Goal: Communication & Community: Answer question/provide support

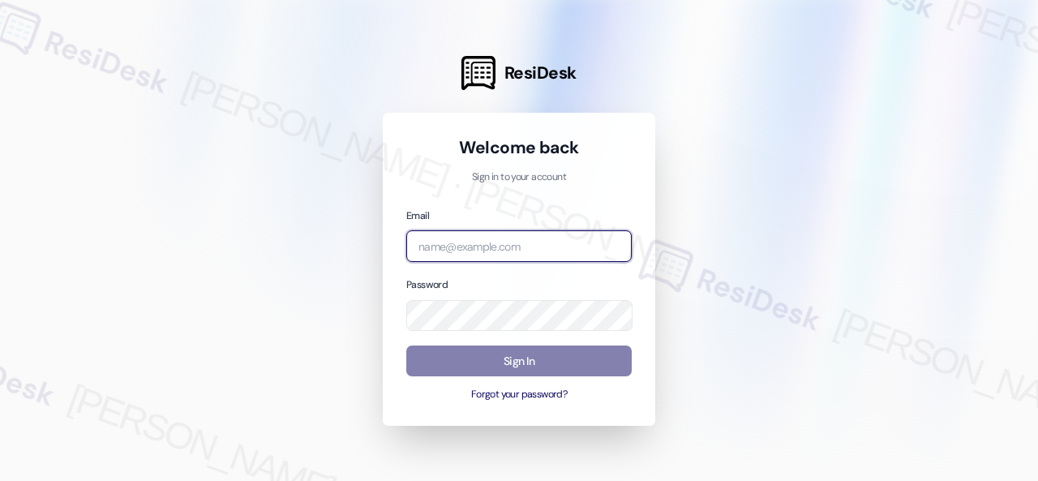
click at [470, 236] on input "email" at bounding box center [518, 246] width 225 height 32
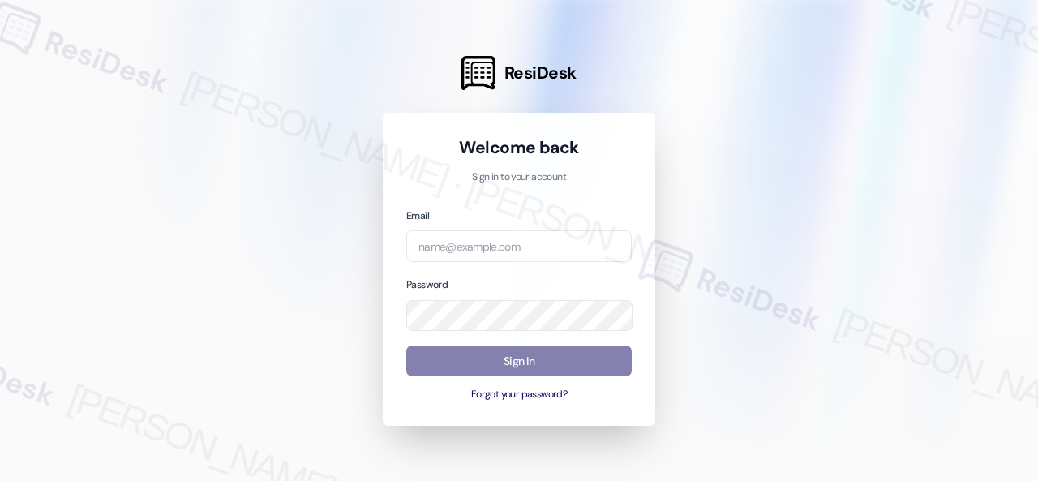
click at [279, 181] on div at bounding box center [519, 240] width 1038 height 481
click at [308, 303] on div at bounding box center [519, 240] width 1038 height 481
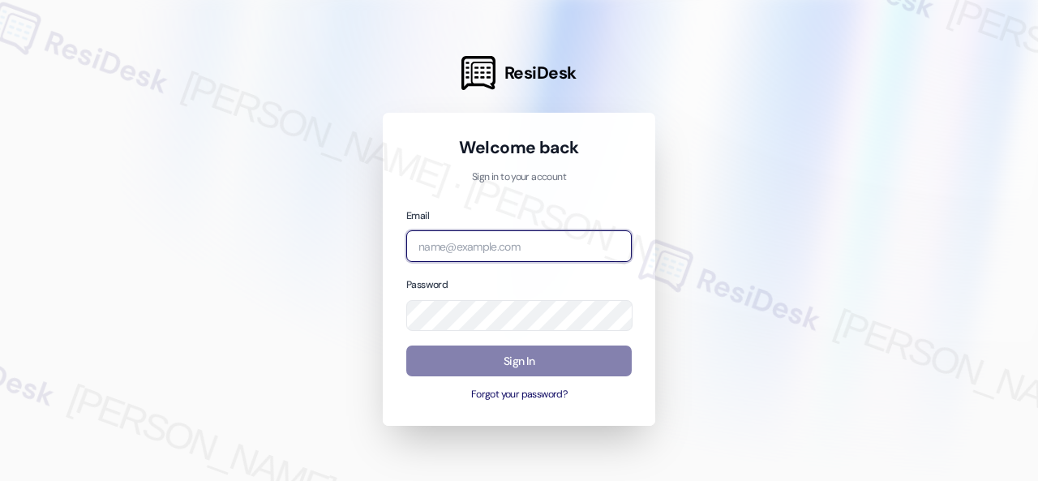
click at [468, 234] on input "email" at bounding box center [518, 246] width 225 height 32
paste input "[EMAIL_ADDRESS][PERSON_NAME][PERSON_NAME][PERSON_NAME][DOMAIN_NAME]"
type input "[EMAIL_ADDRESS][PERSON_NAME][PERSON_NAME][PERSON_NAME][DOMAIN_NAME]"
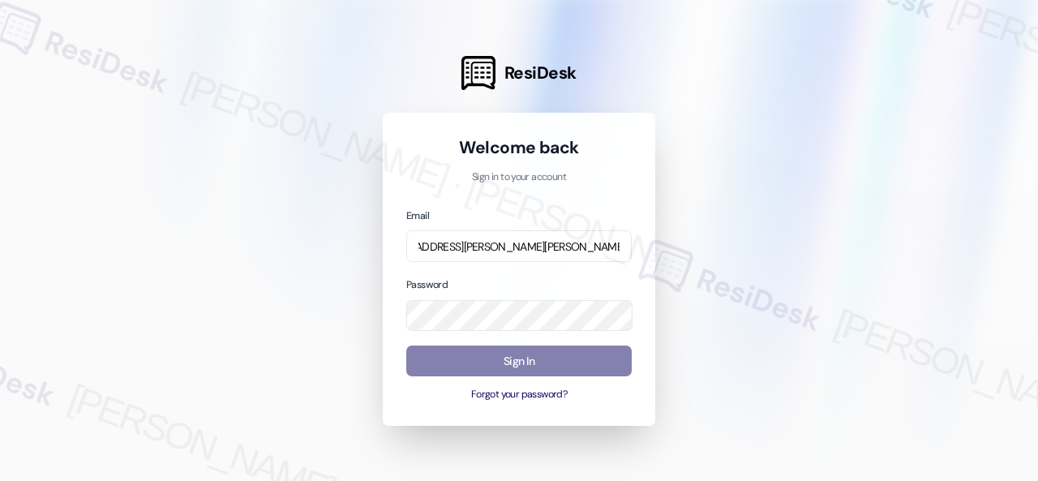
scroll to position [0, 0]
drag, startPoint x: 307, startPoint y: 335, endPoint x: 367, endPoint y: 327, distance: 60.6
click at [307, 335] on div at bounding box center [519, 240] width 1038 height 481
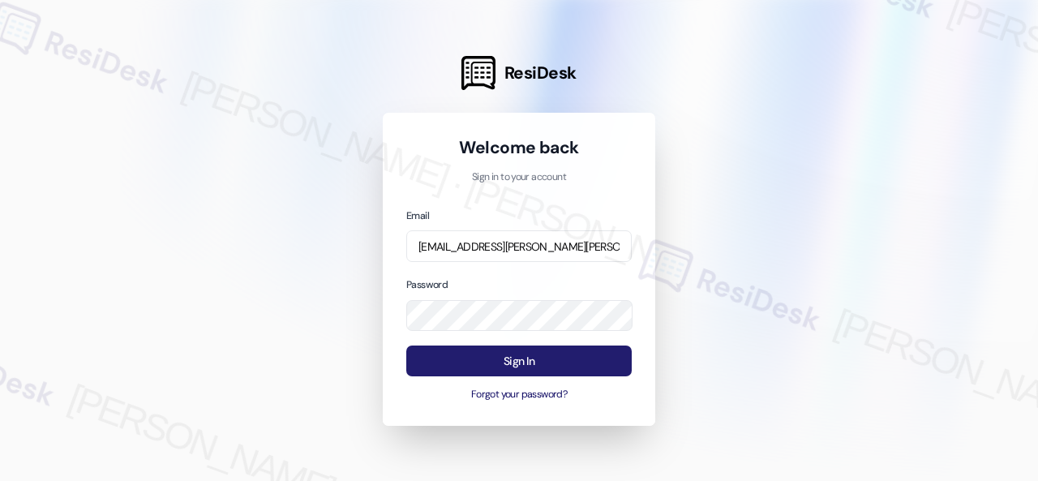
click at [509, 356] on button "Sign In" at bounding box center [518, 361] width 225 height 32
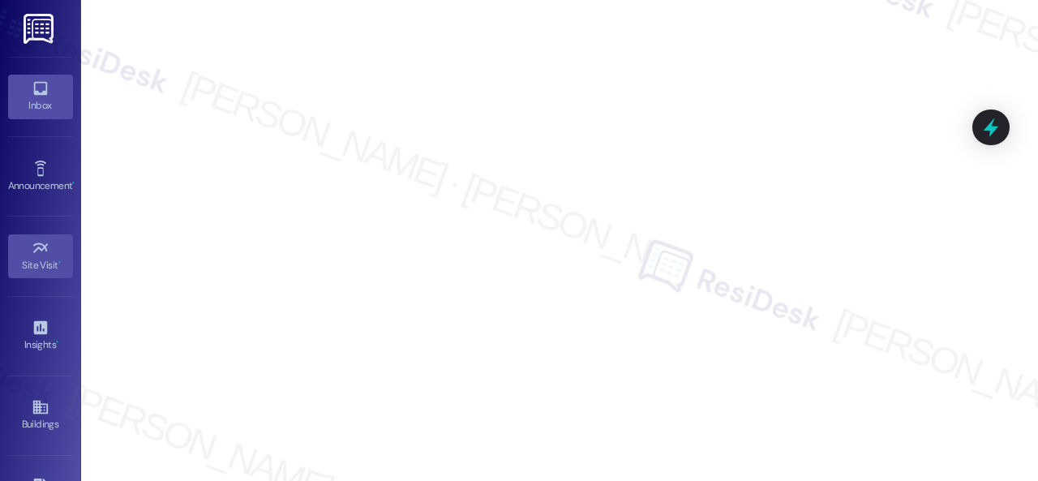
click at [33, 97] on div "Inbox" at bounding box center [40, 105] width 81 height 16
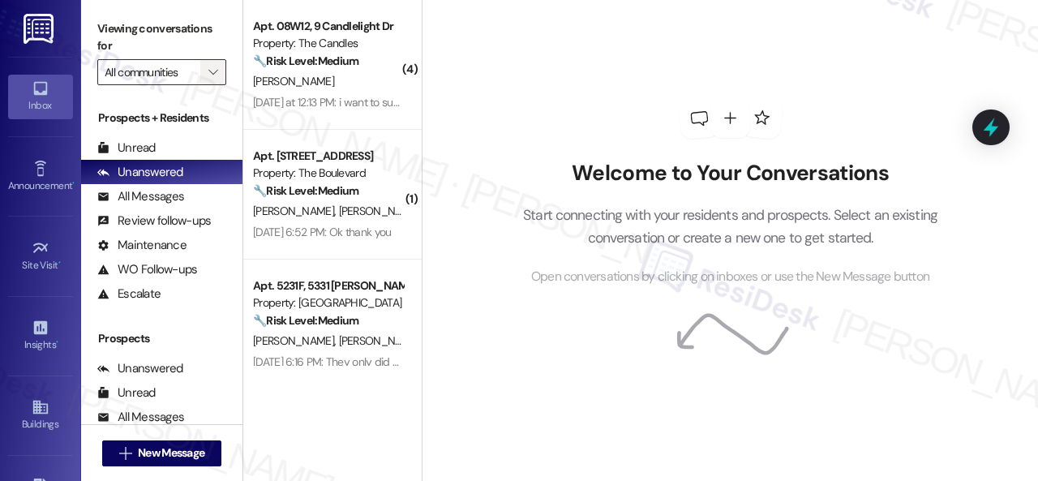
click at [225, 75] on button "" at bounding box center [213, 72] width 26 height 26
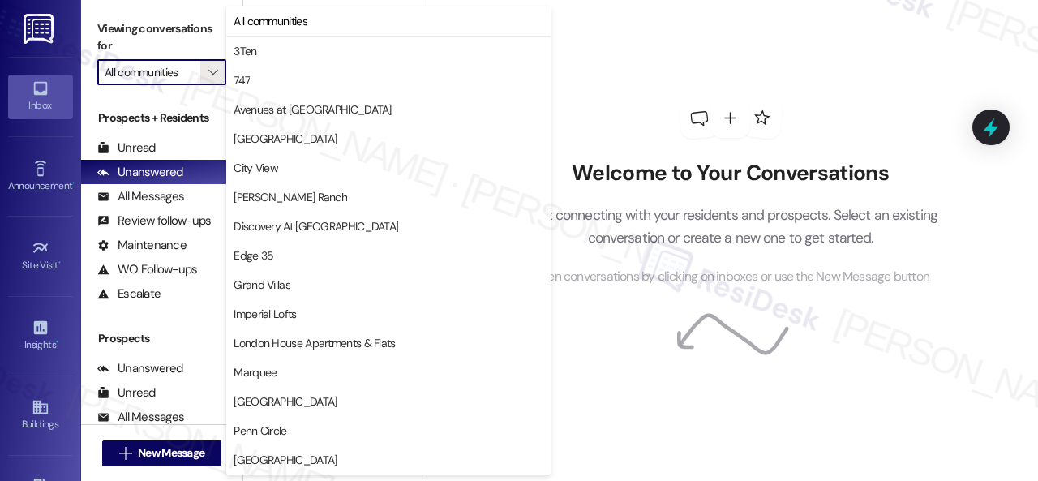
click at [616, 89] on div "Welcome to Your Conversations Start connecting with your residents and prospect…" at bounding box center [730, 192] width 487 height 384
